Goal: Information Seeking & Learning: Compare options

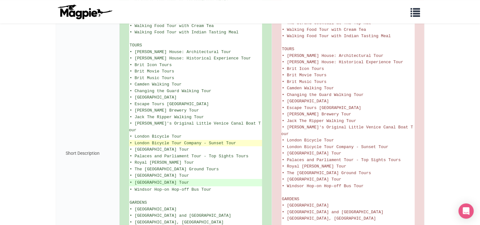
scroll to position [476, 0]
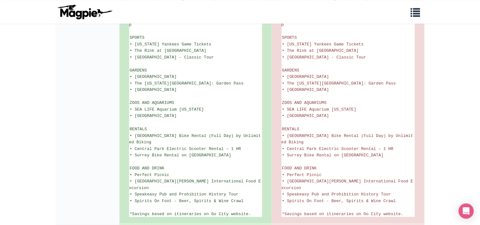
scroll to position [1100, 0]
